Goal: Information Seeking & Learning: Learn about a topic

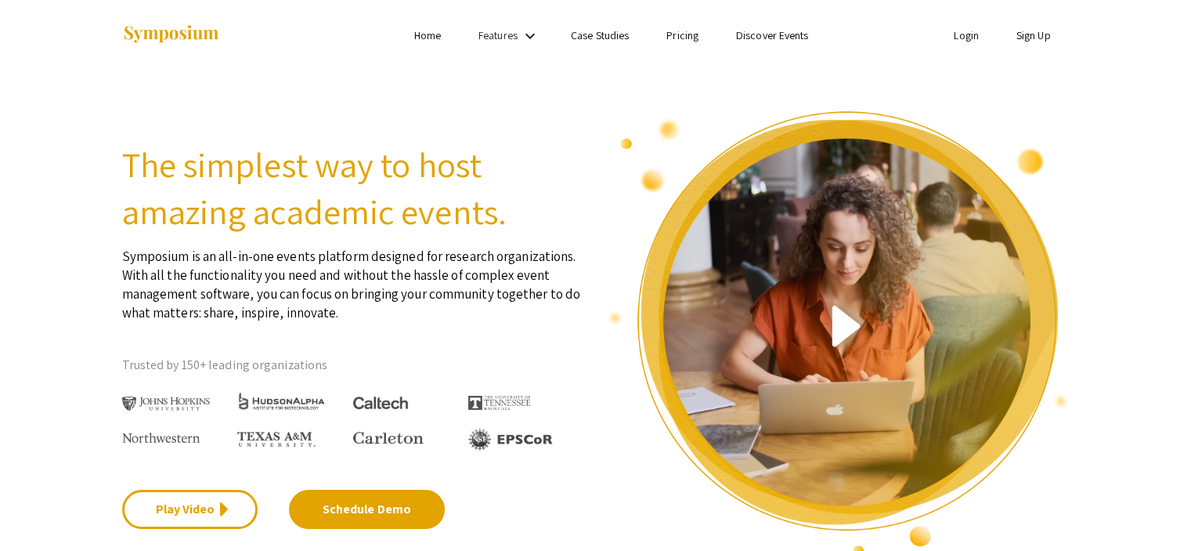
click at [686, 37] on link "Pricing" at bounding box center [683, 35] width 32 height 14
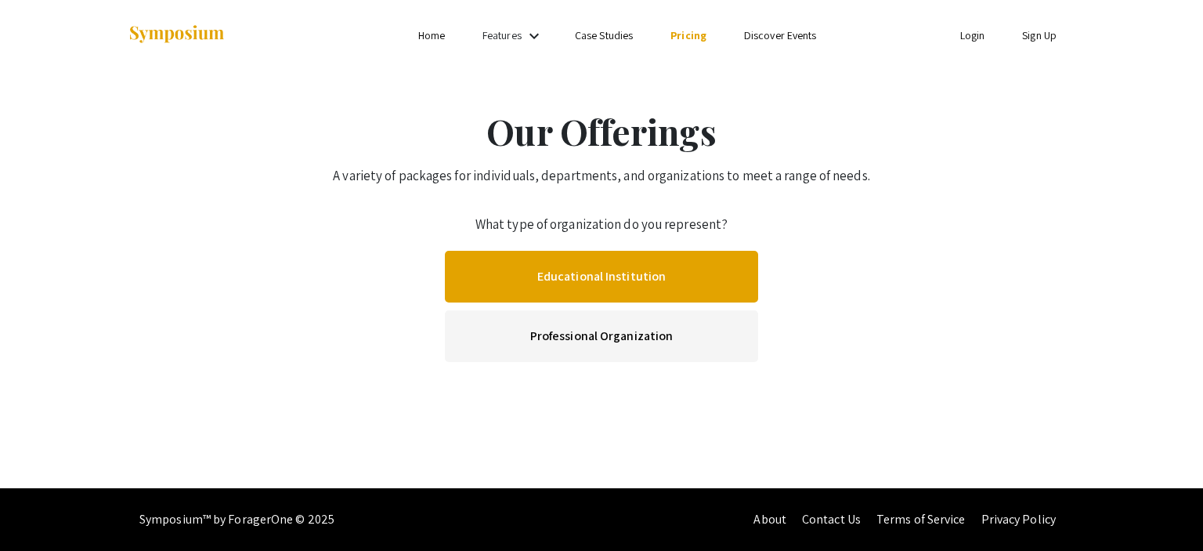
click at [588, 274] on link "Educational Institution" at bounding box center [601, 277] width 313 height 52
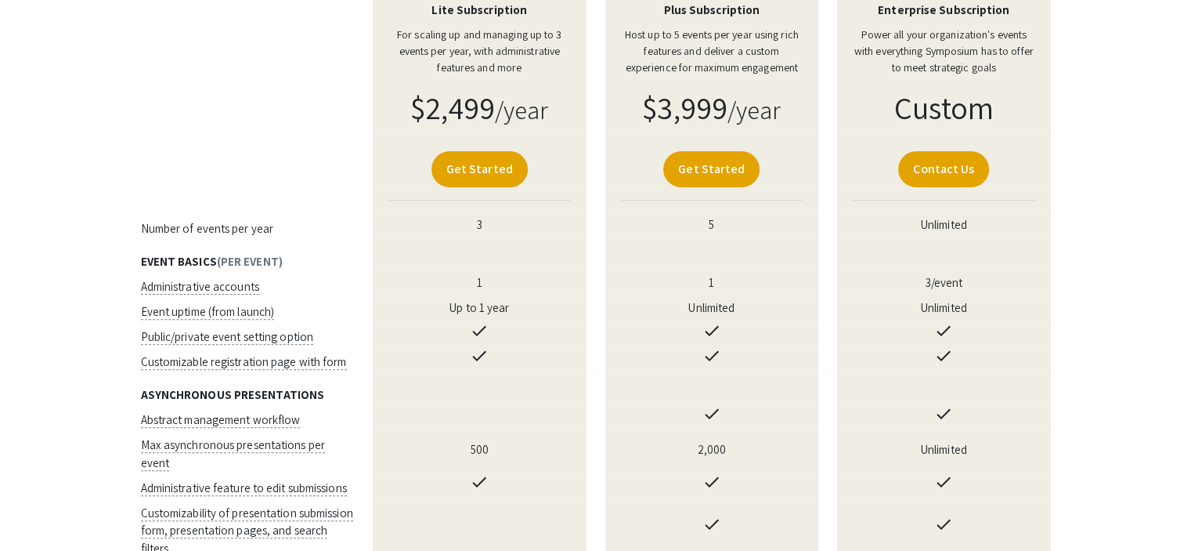
scroll to position [444, 0]
